Goal: Task Accomplishment & Management: Use online tool/utility

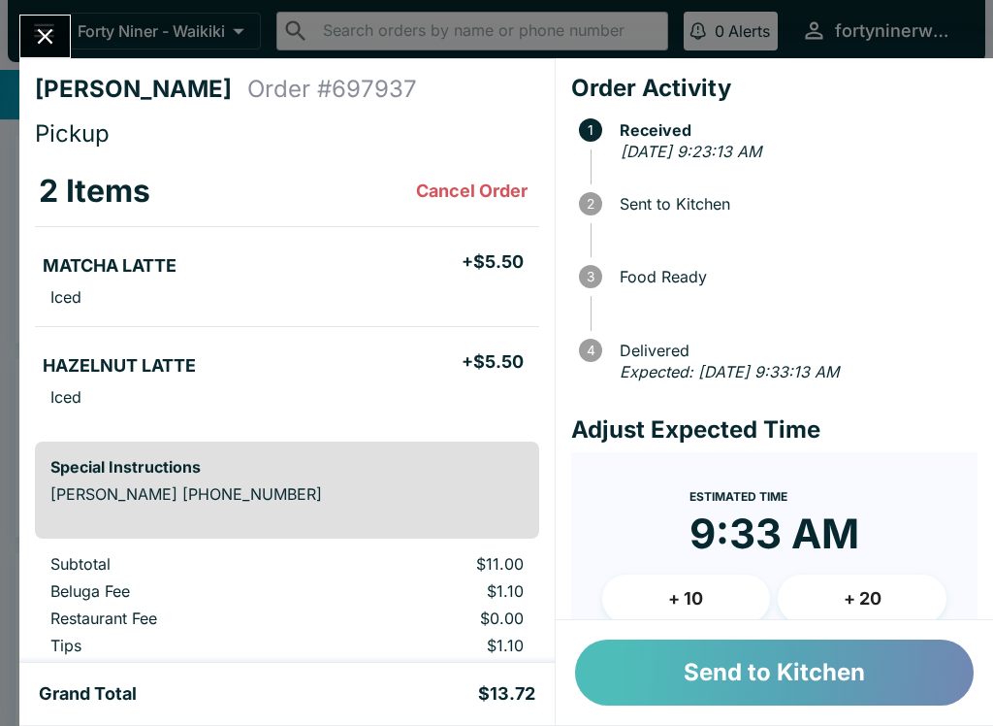
click at [757, 661] on button "Send to Kitchen" at bounding box center [774, 672] width 399 height 66
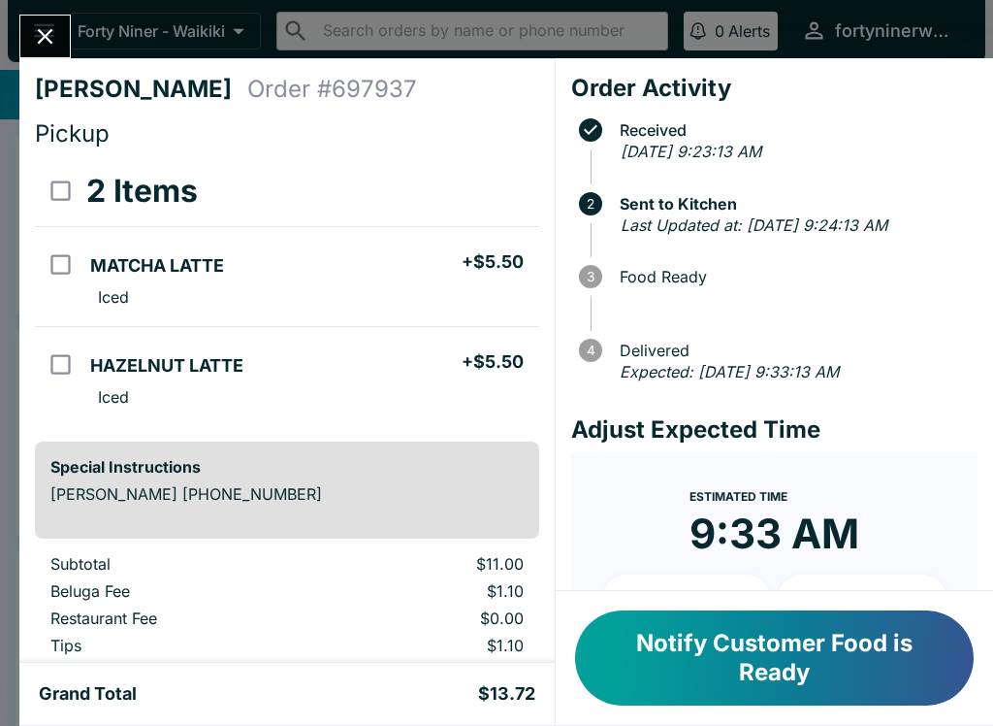
click at [51, 46] on icon "Close" at bounding box center [45, 36] width 26 height 26
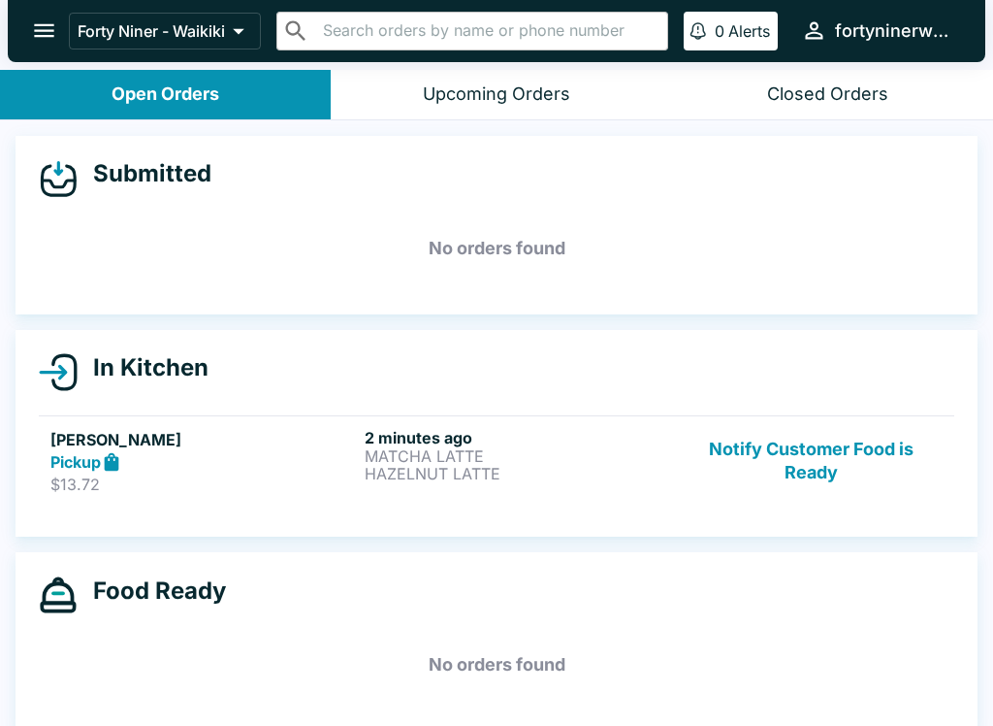
click at [570, 471] on p "HAZELNUT LATTE" at bounding box center [518, 473] width 307 height 17
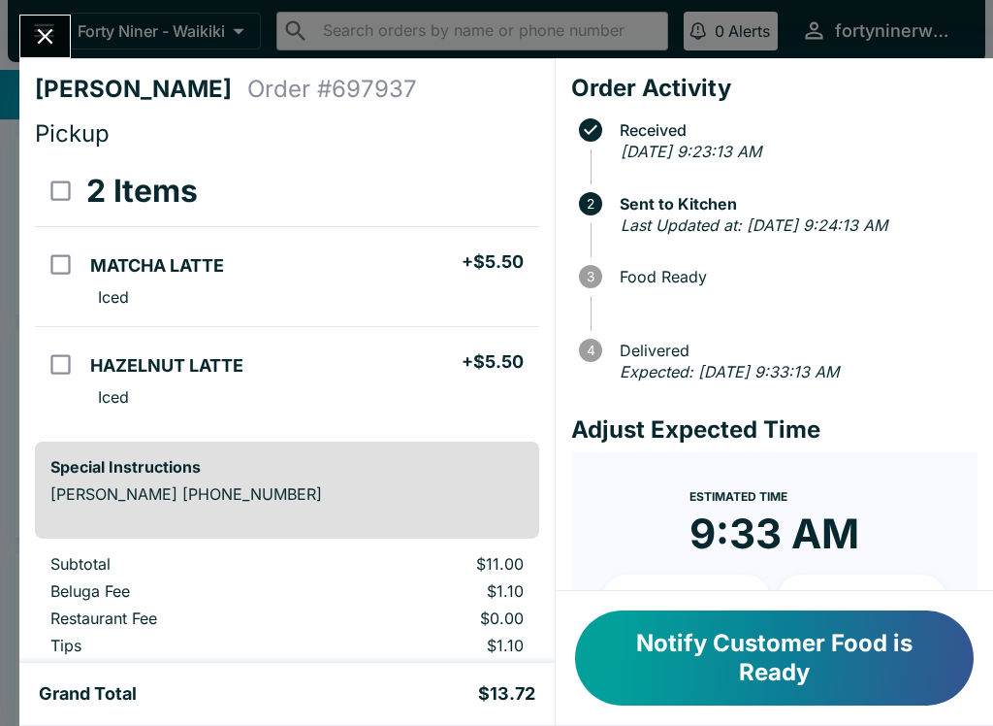
click at [62, 35] on button "Close" at bounding box center [44, 37] width 49 height 42
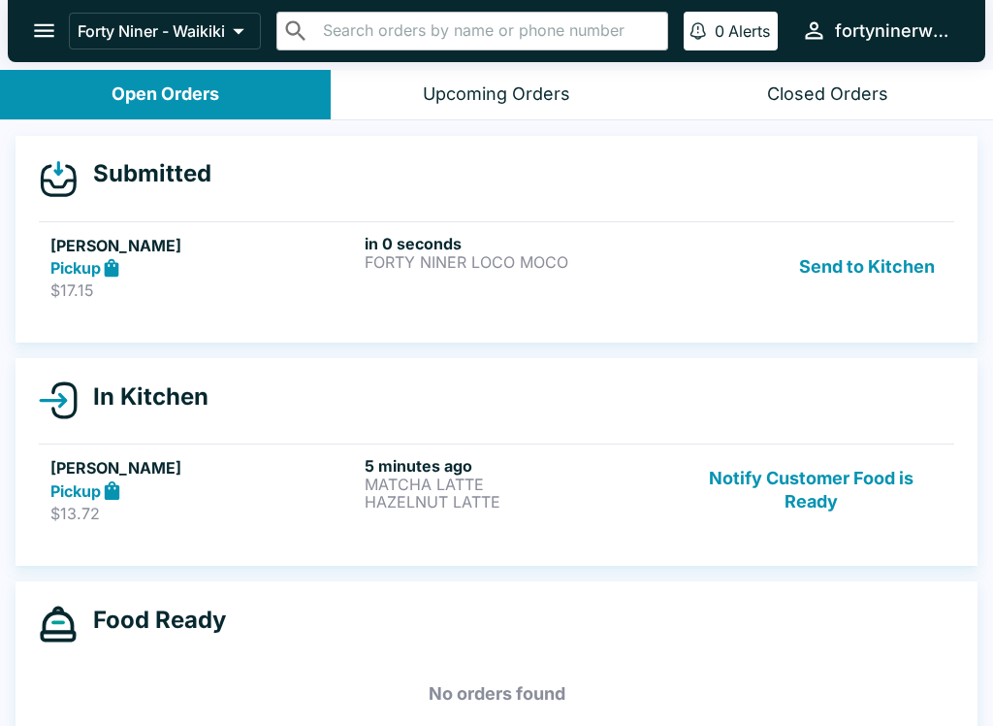
click at [863, 272] on button "Send to Kitchen" at bounding box center [867, 267] width 151 height 67
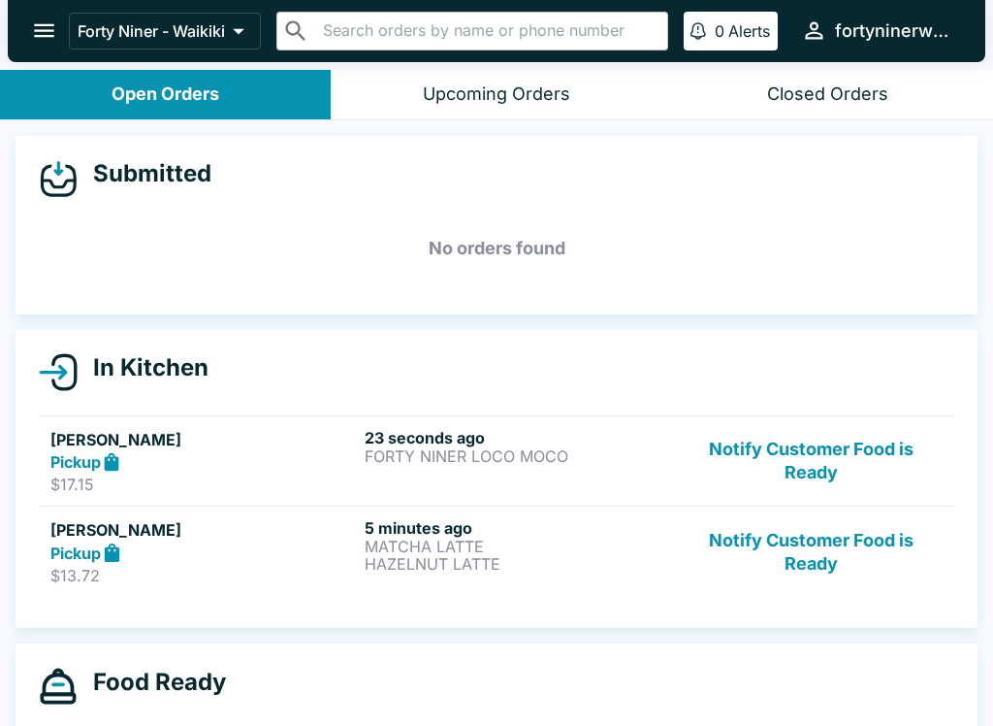
click at [284, 452] on div "Pickup" at bounding box center [203, 462] width 307 height 22
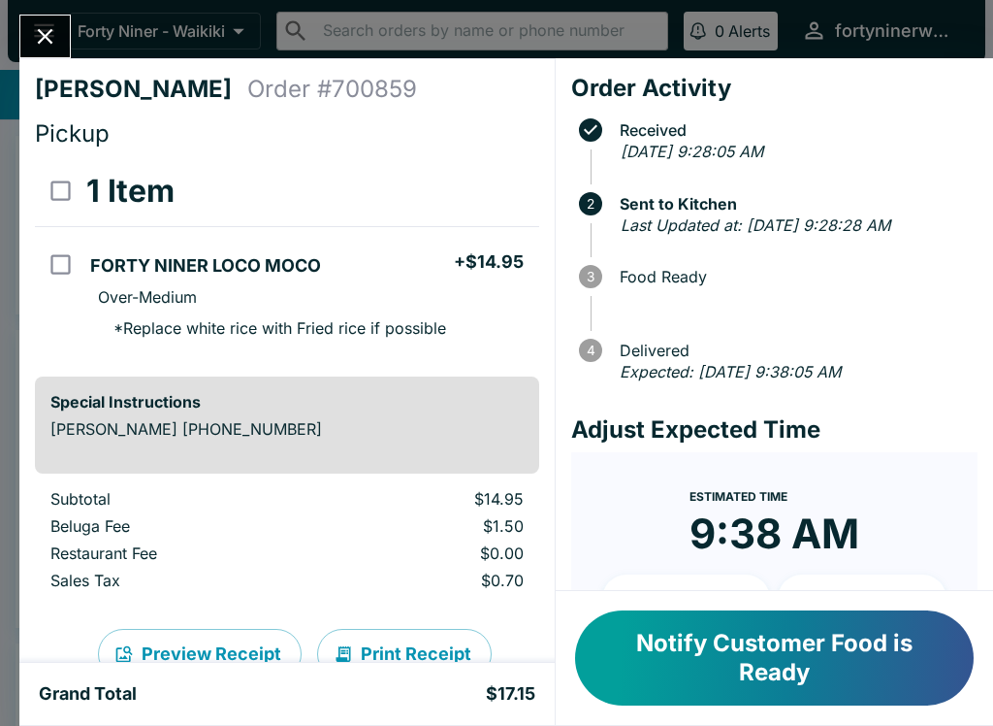
click at [785, 677] on button "Notify Customer Food is Ready" at bounding box center [774, 657] width 399 height 95
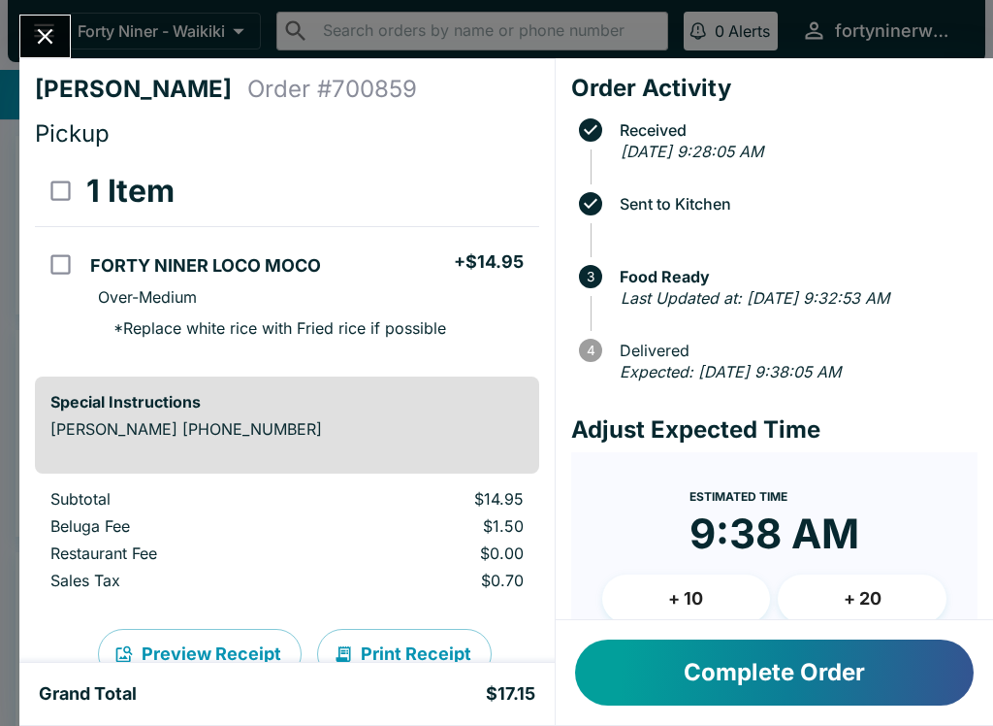
click at [53, 33] on icon "Close" at bounding box center [45, 36] width 26 height 26
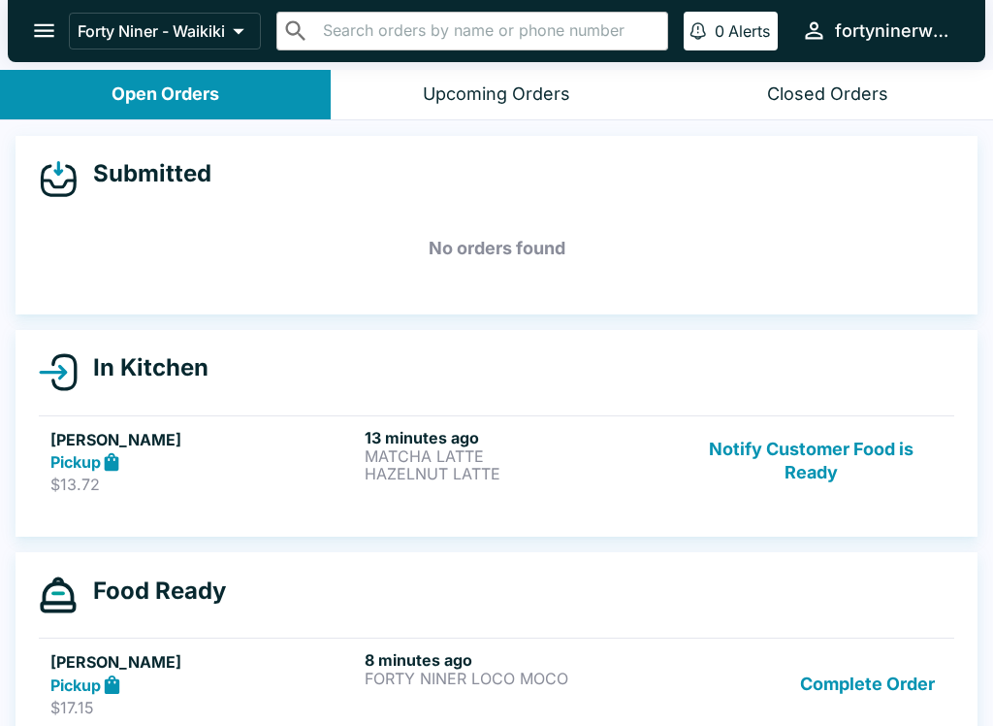
click at [814, 469] on button "Notify Customer Food is Ready" at bounding box center [811, 461] width 263 height 67
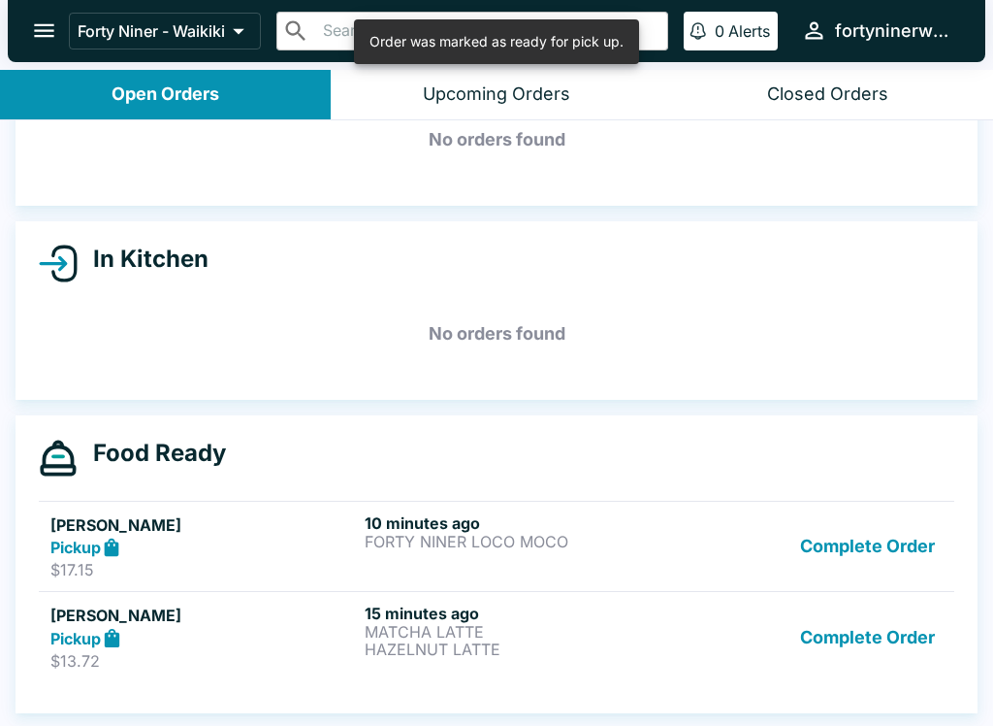
scroll to position [109, 0]
click at [867, 632] on button "Complete Order" at bounding box center [868, 636] width 150 height 67
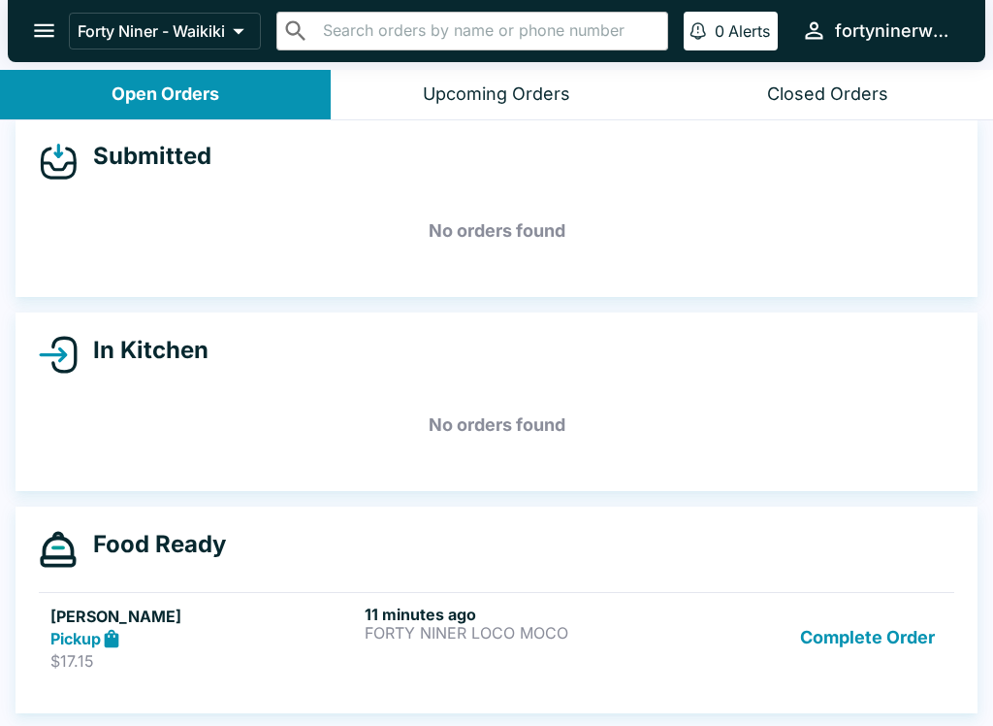
scroll to position [3, 0]
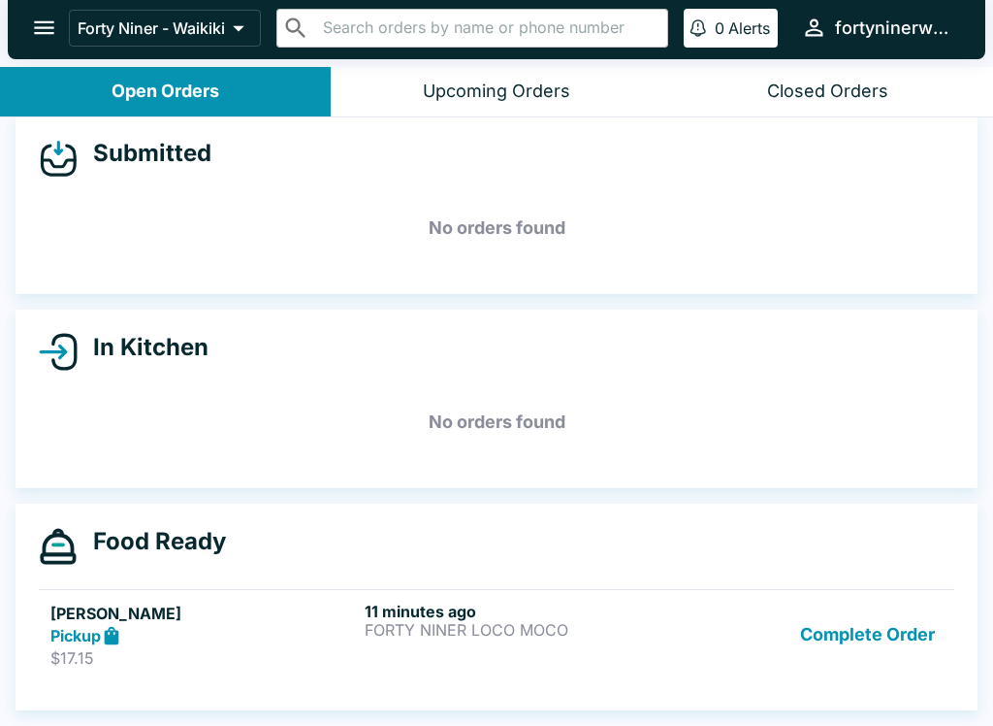
click at [873, 642] on button "Complete Order" at bounding box center [868, 634] width 150 height 67
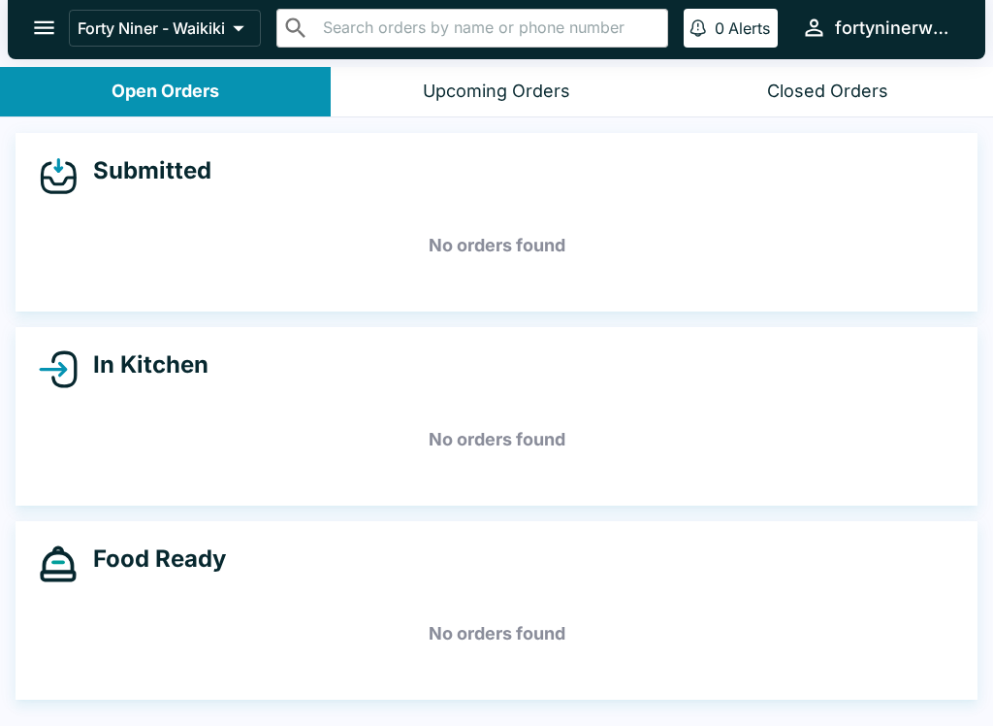
scroll to position [0, 0]
